Goal: Task Accomplishment & Management: Complete application form

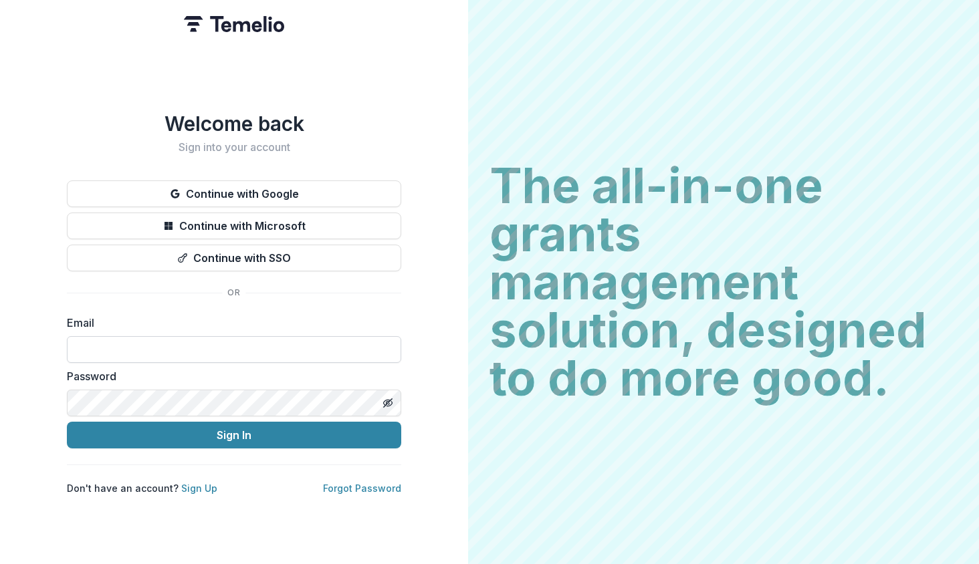
type input "**********"
click at [234, 429] on button "Sign In" at bounding box center [234, 435] width 334 height 27
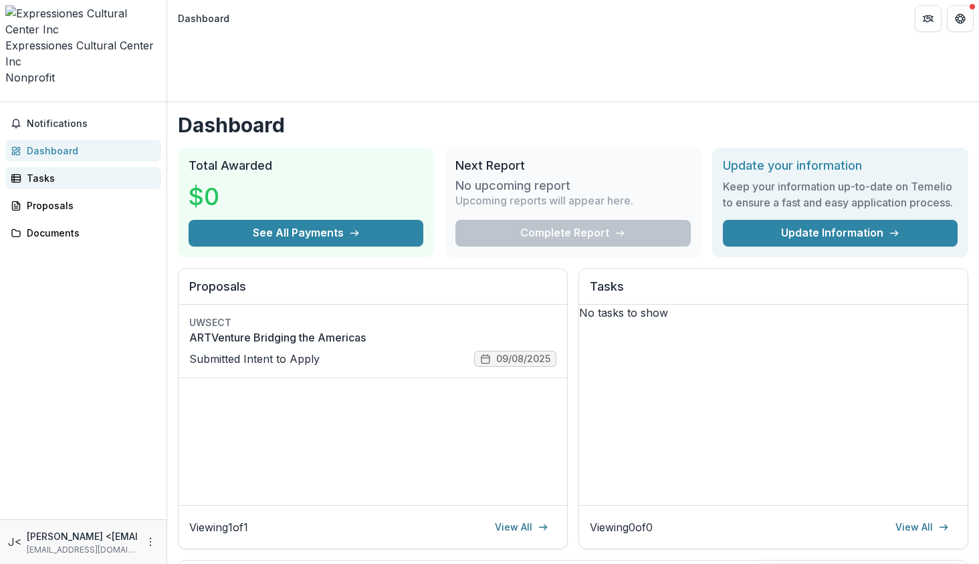
click at [47, 171] on div "Tasks" at bounding box center [89, 178] width 124 height 14
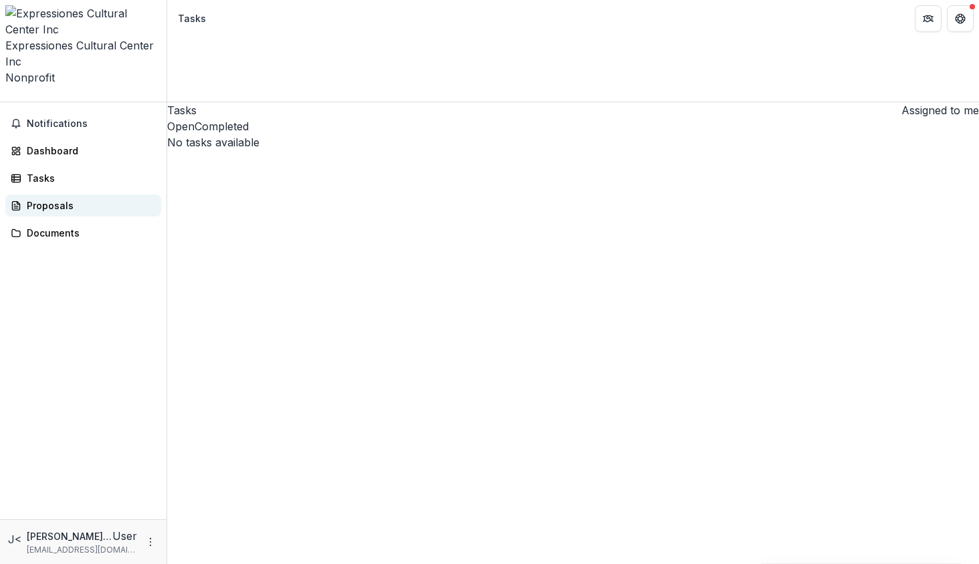
click at [47, 199] on div "Proposals" at bounding box center [89, 206] width 124 height 14
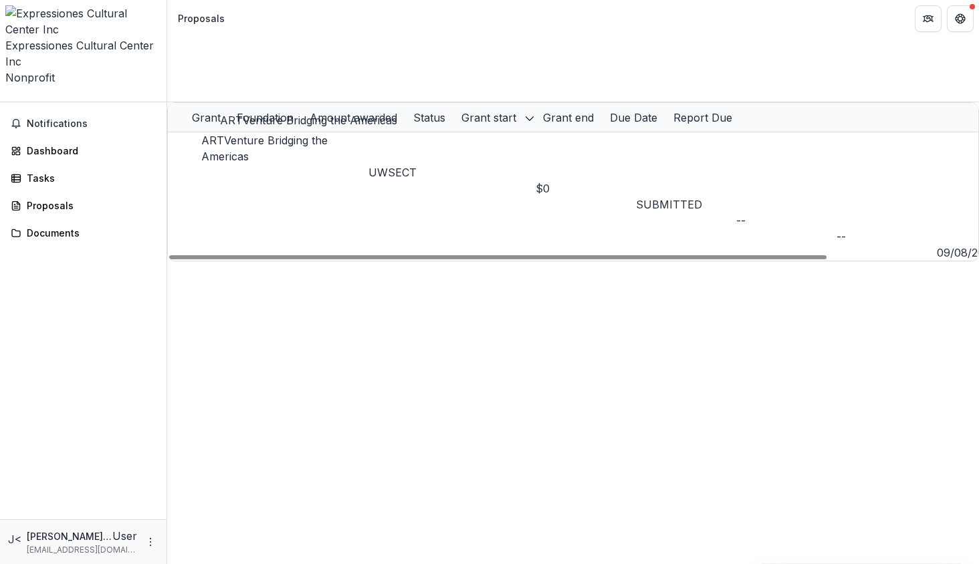
click at [297, 134] on link "ARTVenture Bridging the Americas" at bounding box center [264, 148] width 126 height 29
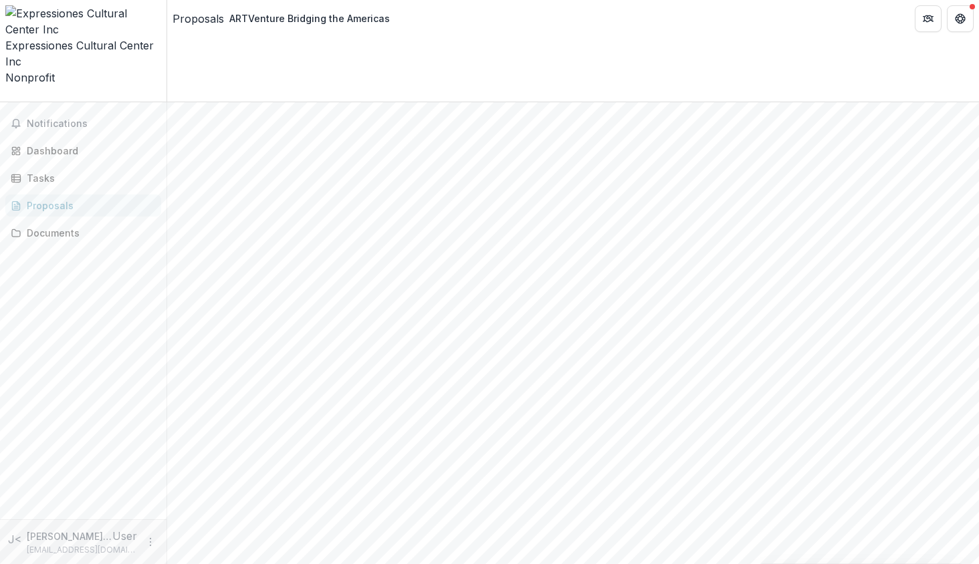
scroll to position [300, 0]
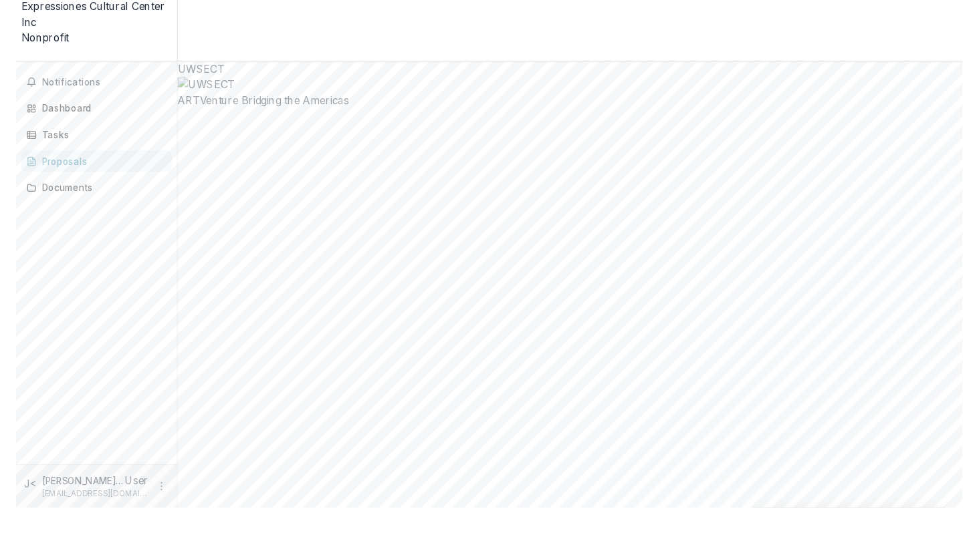
scroll to position [0, 0]
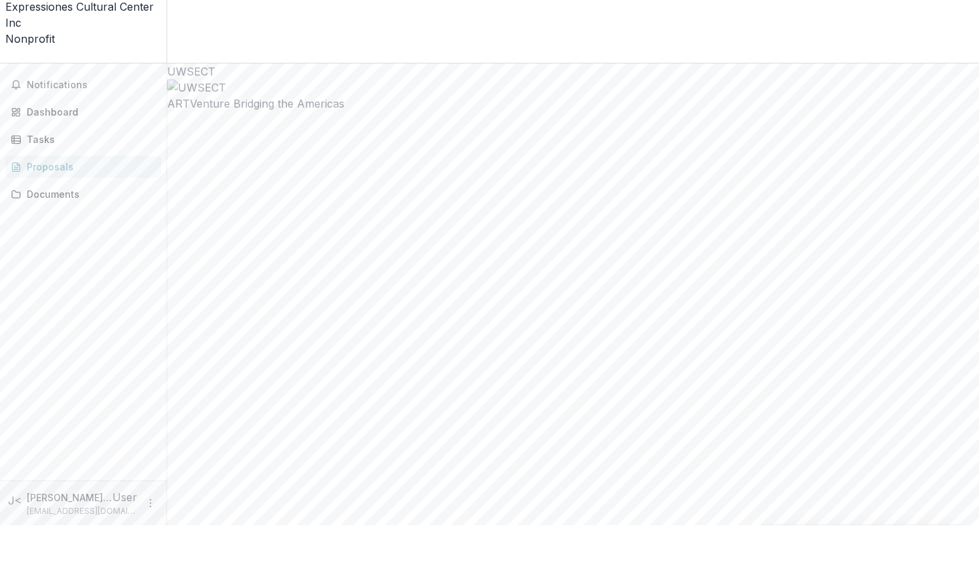
drag, startPoint x: 861, startPoint y: 166, endPoint x: 721, endPoint y: 118, distance: 148.0
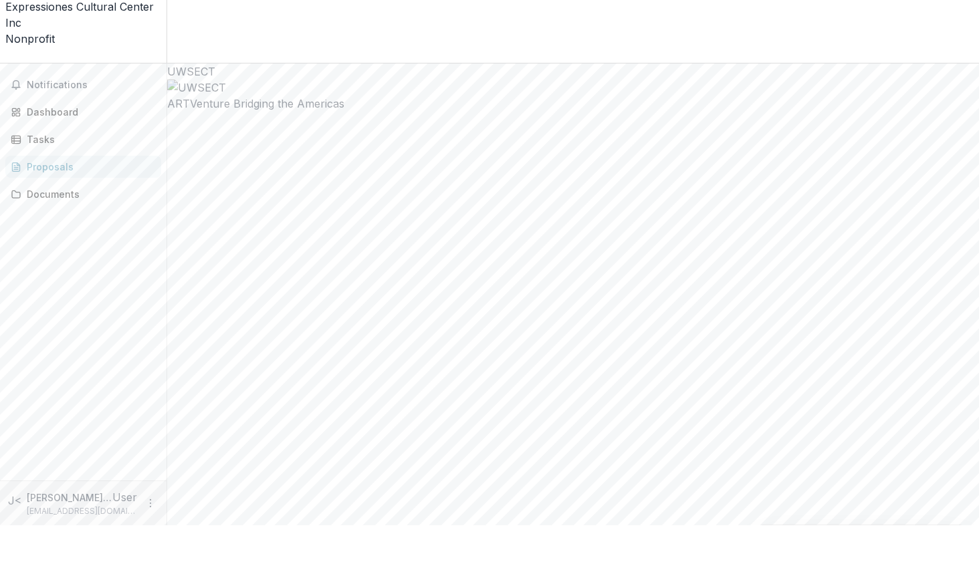
copy p "**********"
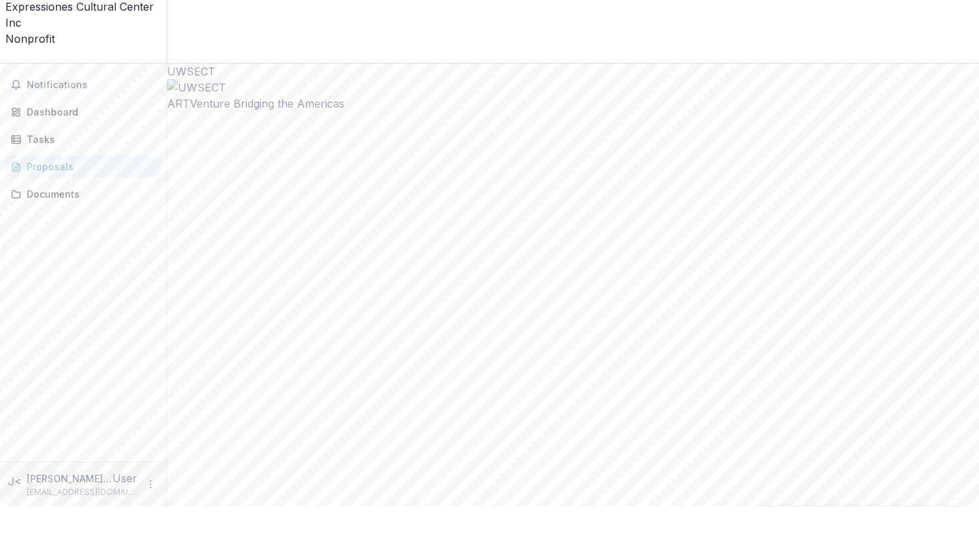
drag, startPoint x: 866, startPoint y: 166, endPoint x: 703, endPoint y: 120, distance: 169.5
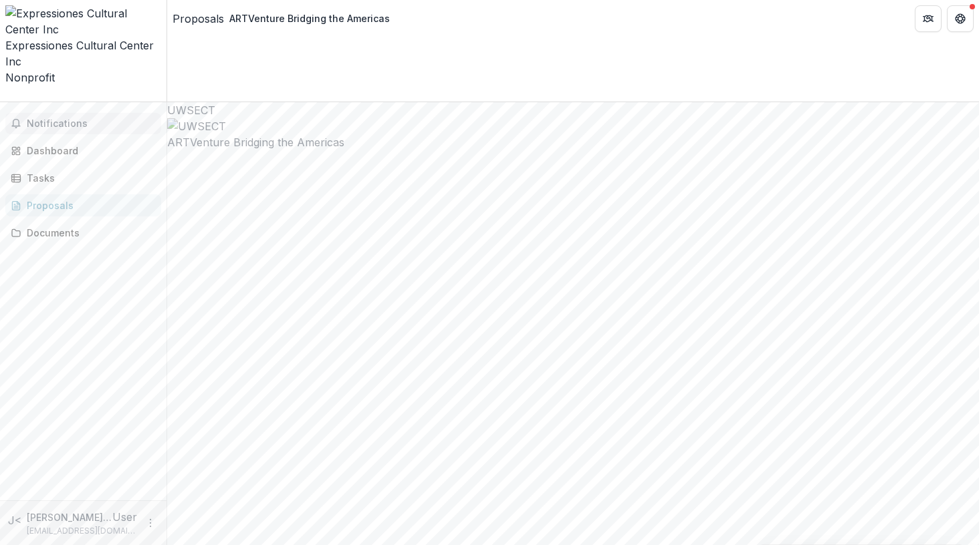
click at [62, 118] on span "Notifications" at bounding box center [91, 123] width 129 height 11
click at [33, 138] on div "Dashboard" at bounding box center [89, 145] width 124 height 14
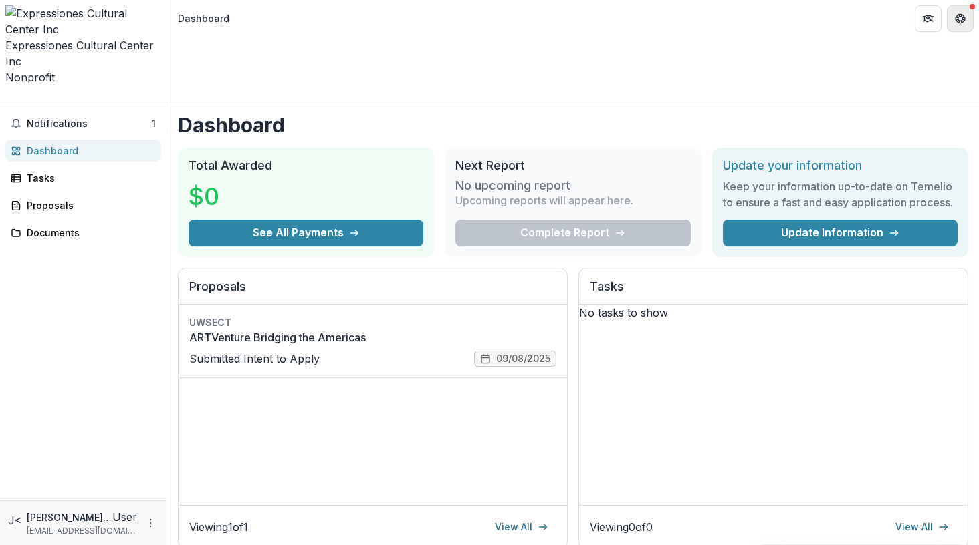
click at [961, 22] on icon "Get Help" at bounding box center [960, 22] width 3 height 3
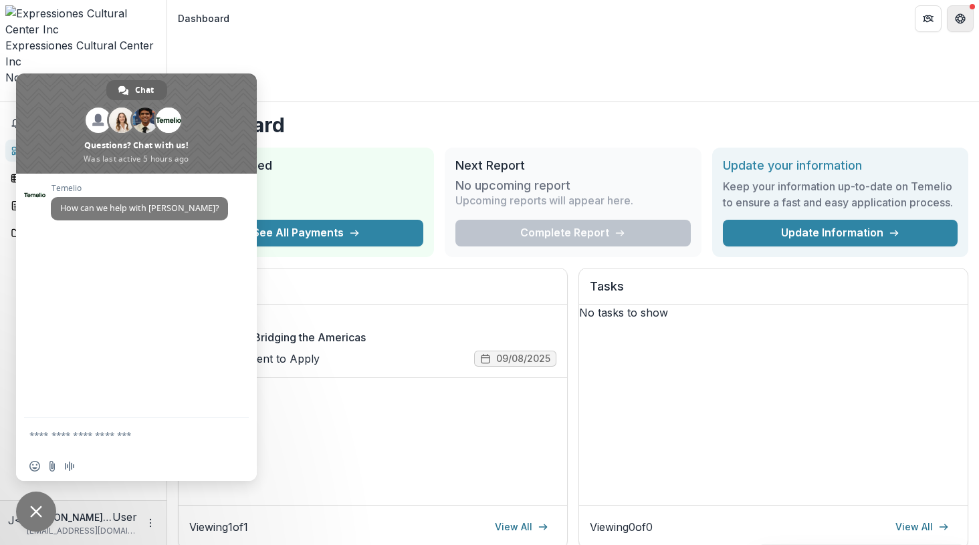
click at [961, 22] on icon "Get Help" at bounding box center [960, 22] width 3 height 3
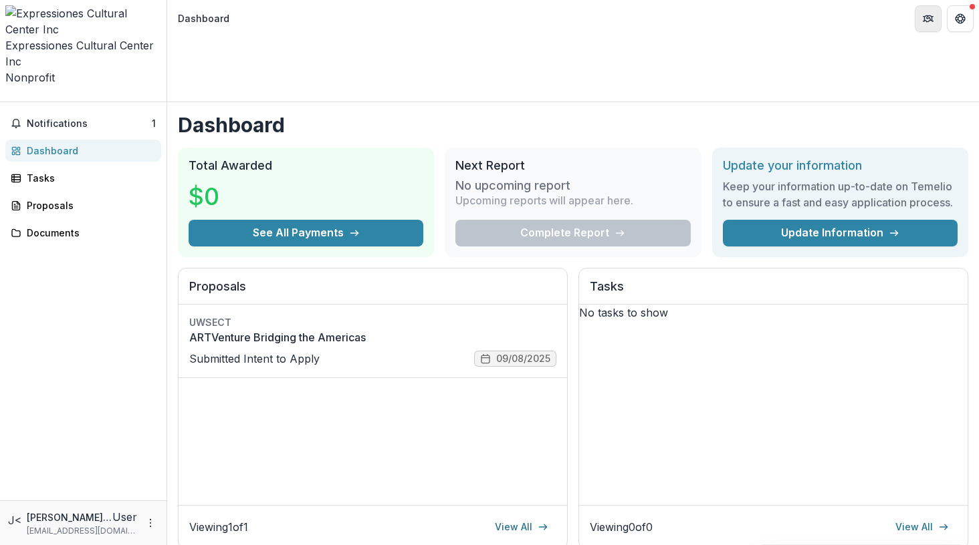
click at [928, 19] on icon "Partners" at bounding box center [927, 18] width 11 height 11
click at [56, 118] on span "Notifications" at bounding box center [89, 123] width 125 height 11
